Goal: Entertainment & Leisure: Consume media (video, audio)

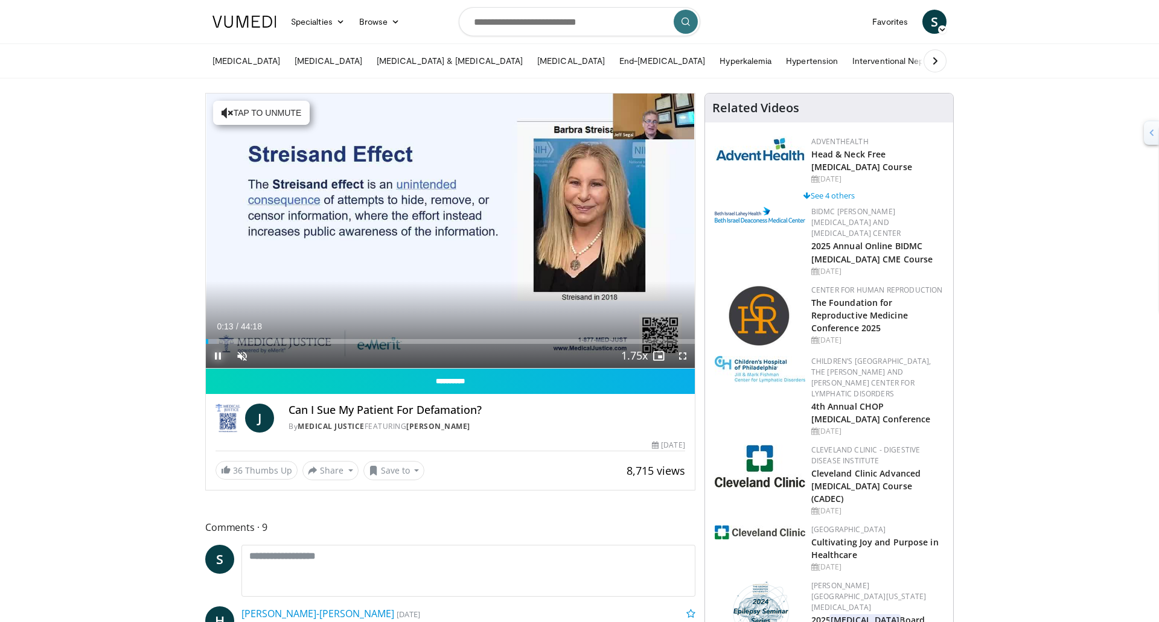
click at [213, 356] on span "Video Player" at bounding box center [218, 356] width 24 height 24
